Goal: Task Accomplishment & Management: Manage account settings

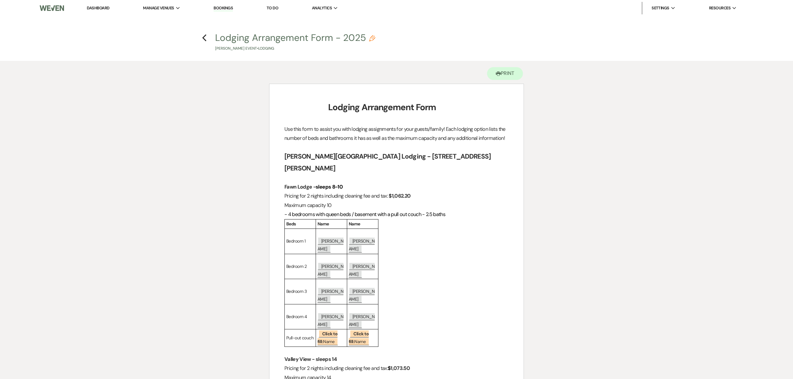
click at [99, 4] on li "Dashboard" at bounding box center [98, 8] width 29 height 12
click at [99, 5] on link "Dashboard" at bounding box center [98, 7] width 22 height 5
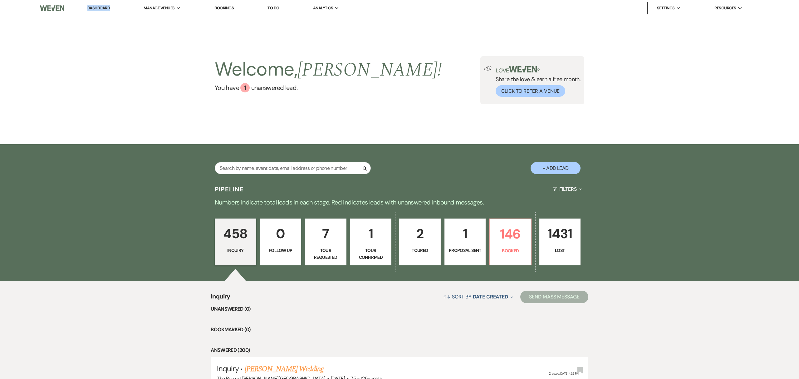
click at [515, 37] on div "Welcome, Alissa ! You have 1 unanswered lead . Love ? Share the love & earn a f…" at bounding box center [399, 80] width 799 height 128
click at [506, 33] on div "Welcome, Alissa ! You have 1 unanswered lead . Love ? Share the love & earn a f…" at bounding box center [399, 80] width 799 height 128
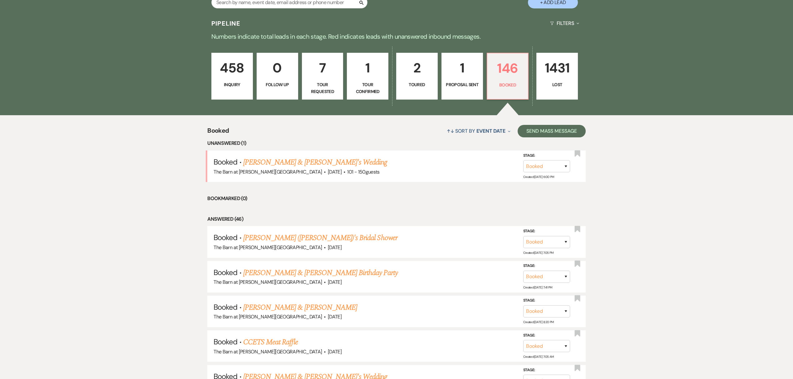
scroll to position [166, 0]
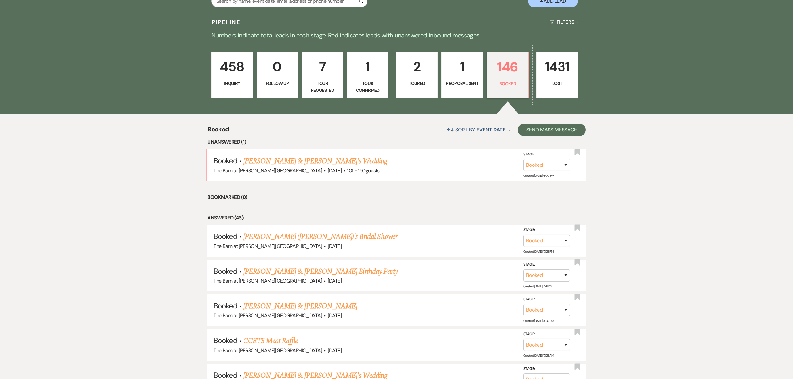
click at [295, 239] on link "[PERSON_NAME] ([PERSON_NAME])'s Bridal Shower" at bounding box center [320, 236] width 154 height 11
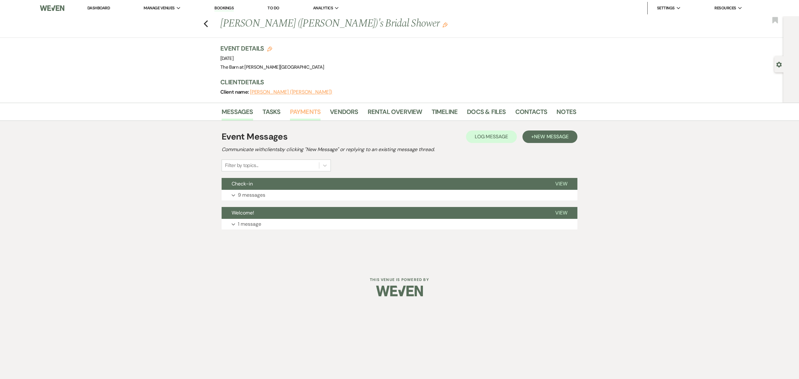
click at [315, 107] on link "Payments" at bounding box center [305, 114] width 31 height 14
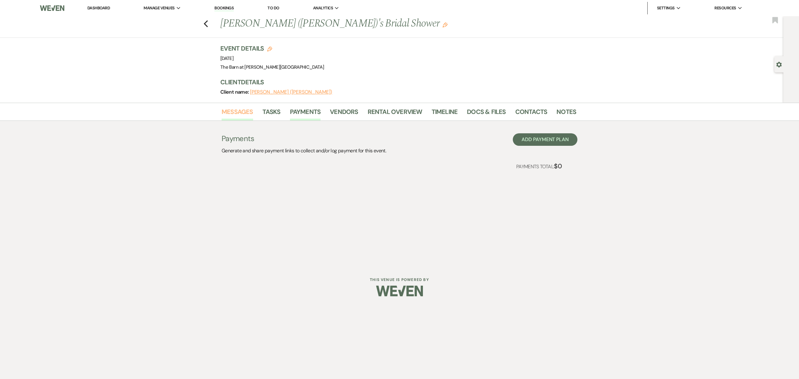
click at [224, 108] on link "Messages" at bounding box center [238, 114] width 32 height 14
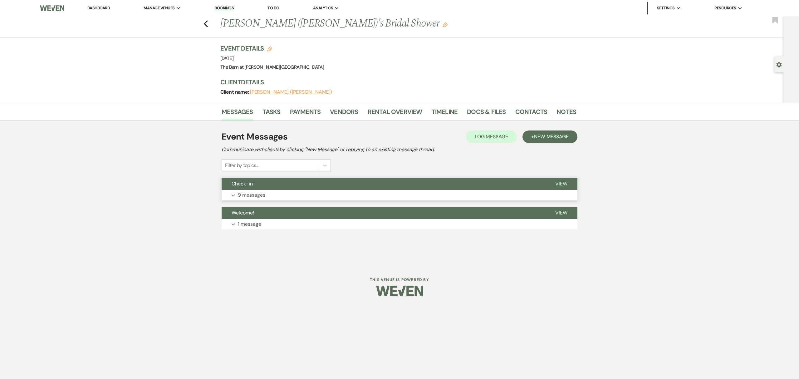
click at [241, 197] on p "9 messages" at bounding box center [251, 195] width 27 height 8
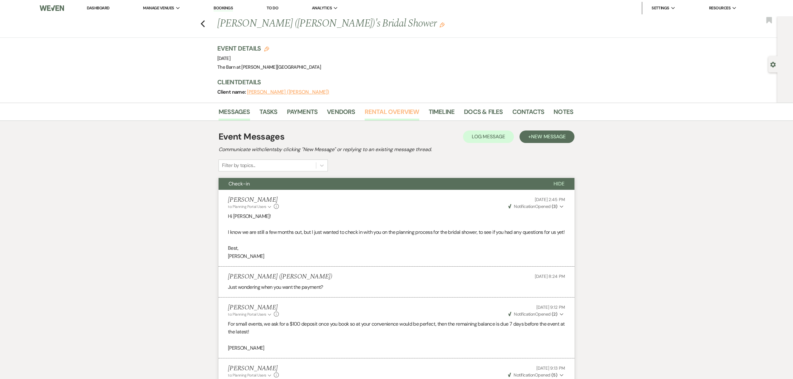
click at [376, 110] on link "Rental Overview" at bounding box center [392, 114] width 55 height 14
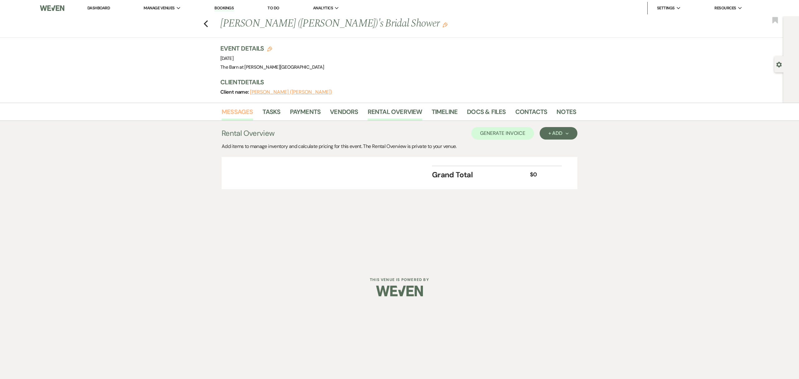
click at [237, 109] on link "Messages" at bounding box center [238, 114] width 32 height 14
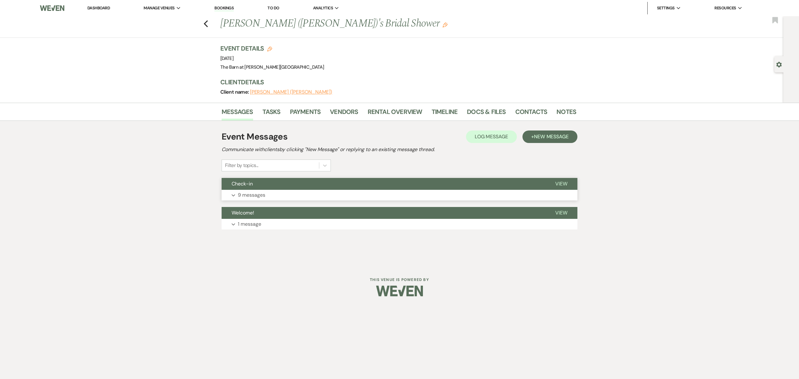
click at [246, 194] on p "9 messages" at bounding box center [251, 195] width 27 height 8
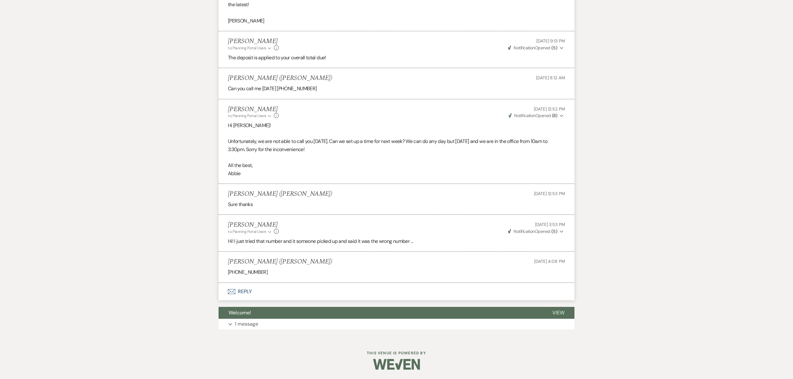
scroll to position [336, 0]
click at [244, 323] on p "1 message" at bounding box center [246, 324] width 23 height 8
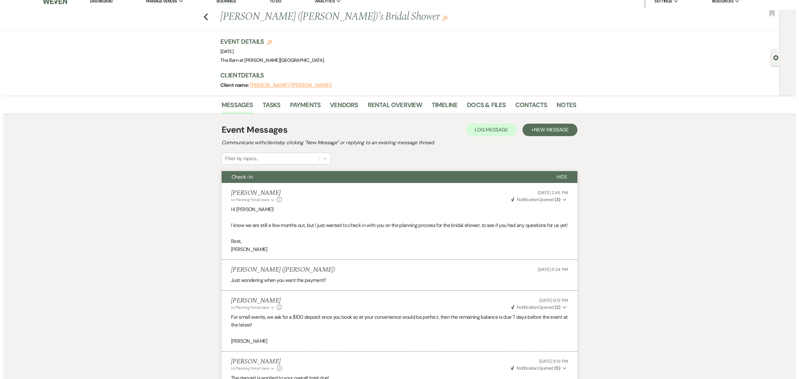
scroll to position [0, 0]
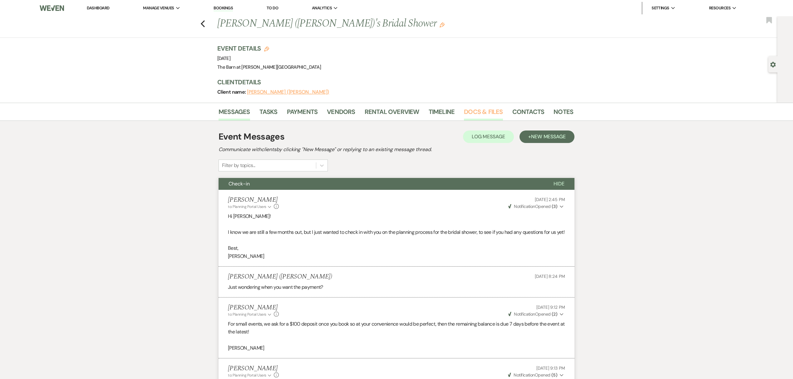
click at [482, 113] on link "Docs & Files" at bounding box center [483, 114] width 39 height 14
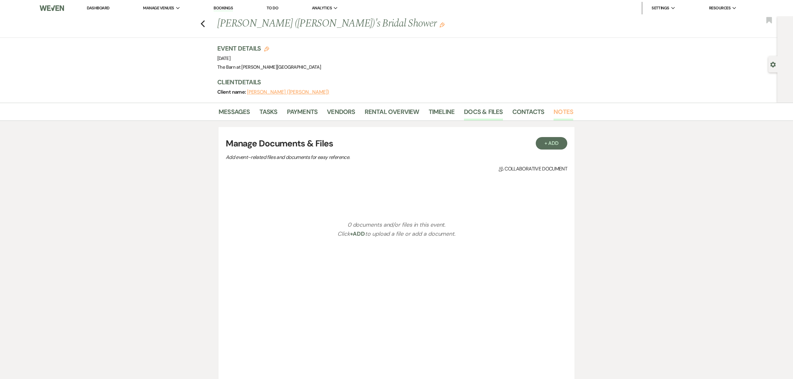
click at [557, 109] on link "Notes" at bounding box center [564, 114] width 20 height 14
